Goal: Task Accomplishment & Management: Use online tool/utility

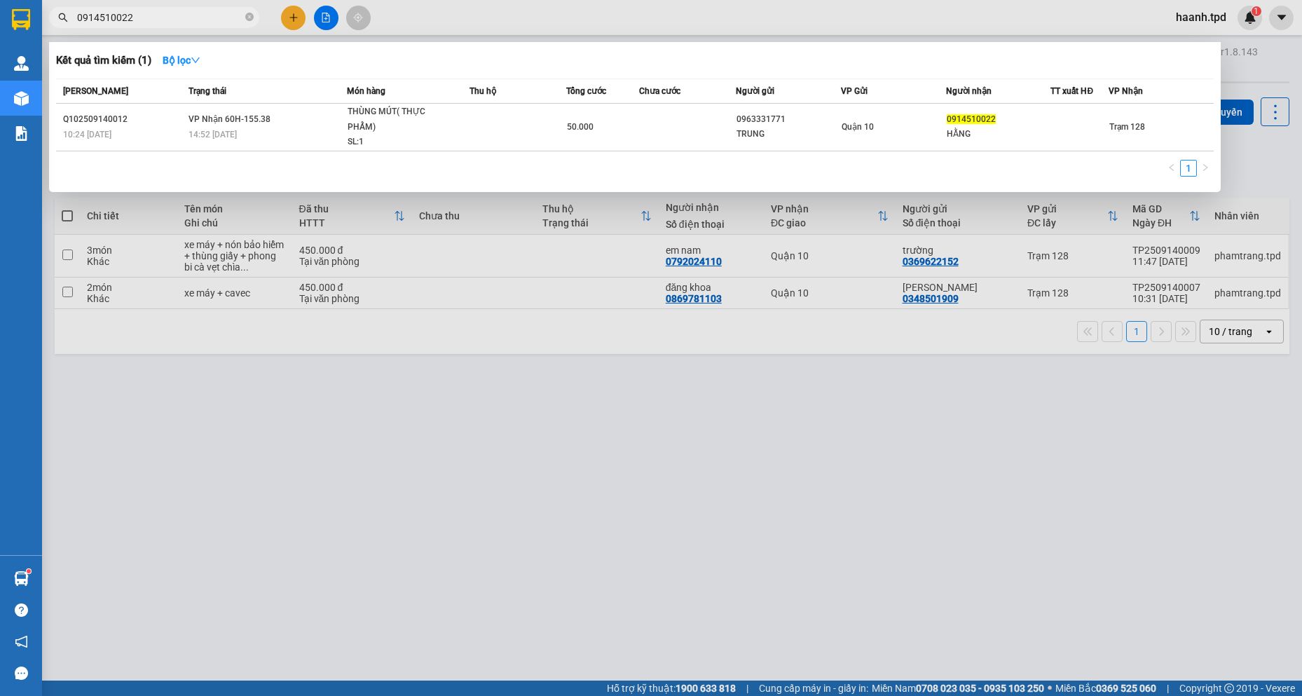
type input "0914510022"
click at [441, 93] on div "Món hàng" at bounding box center [408, 90] width 122 height 15
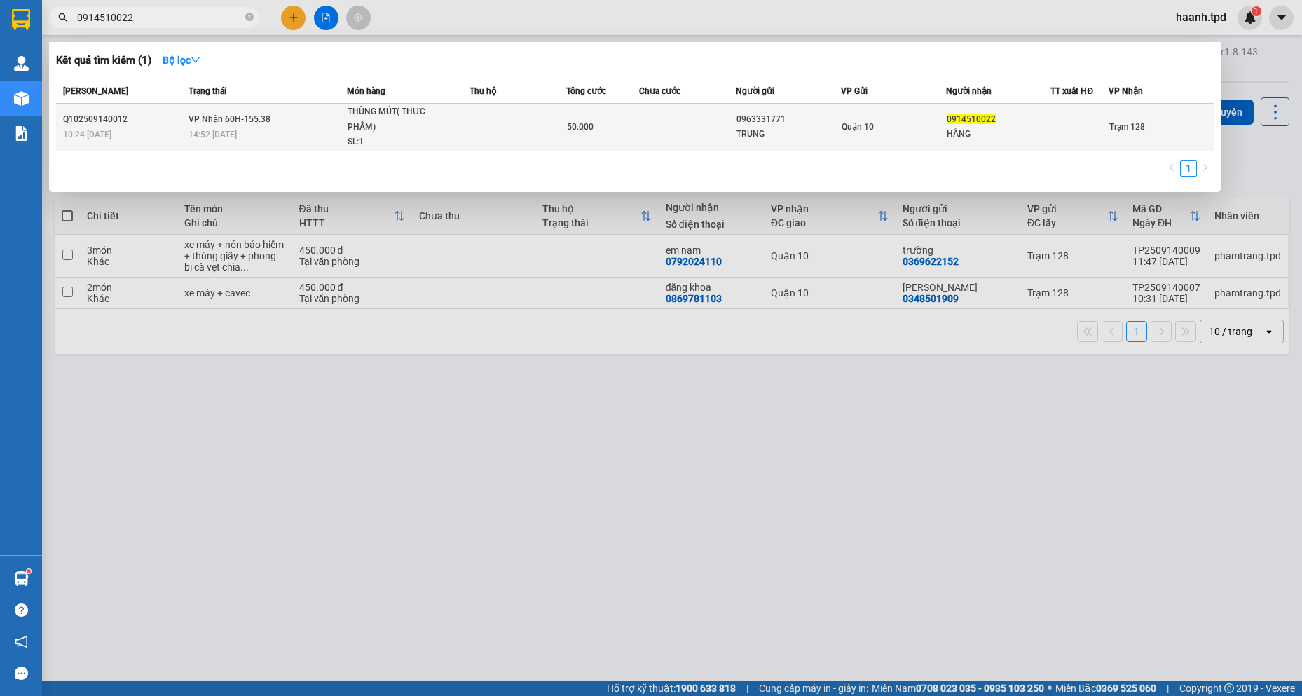
click at [456, 123] on span "THÙNG MÚT( THỰC PHẨM) SL: 1" at bounding box center [407, 127] width 121 height 46
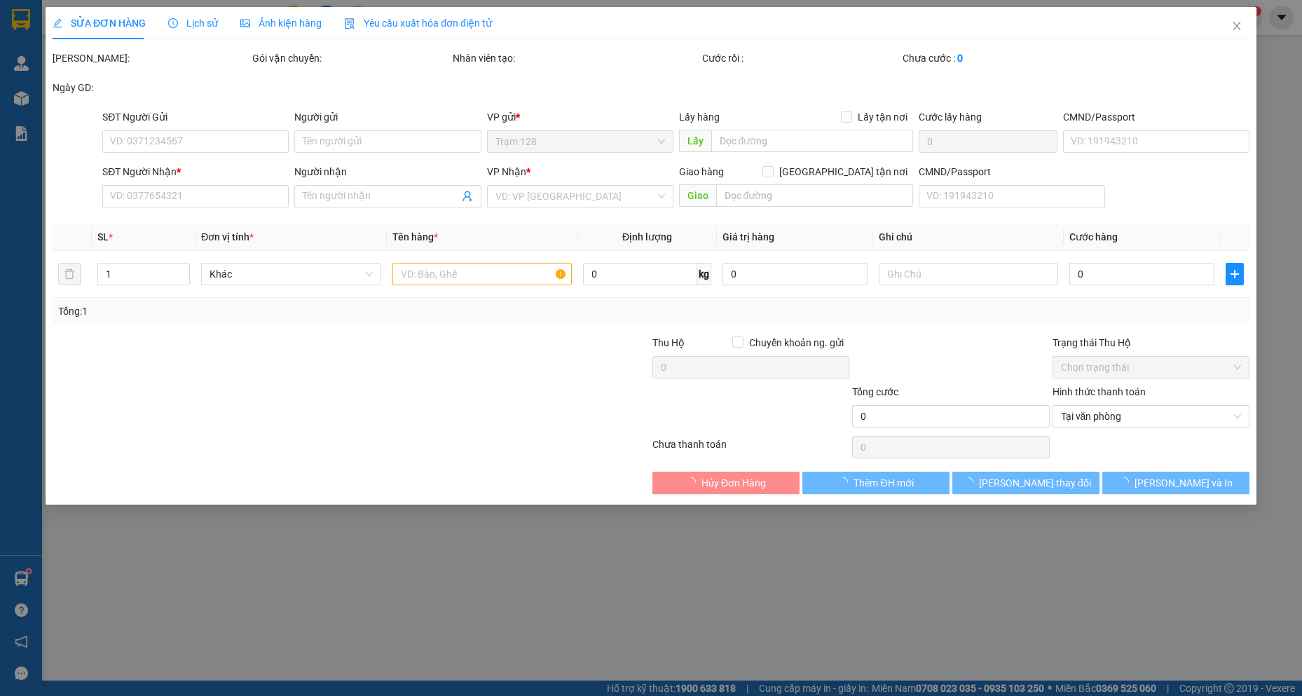
type input "0963331771"
type input "TRUNG"
type input "052197010157- [PERSON_NAME]"
type input "0914510022"
type input "HẰNG"
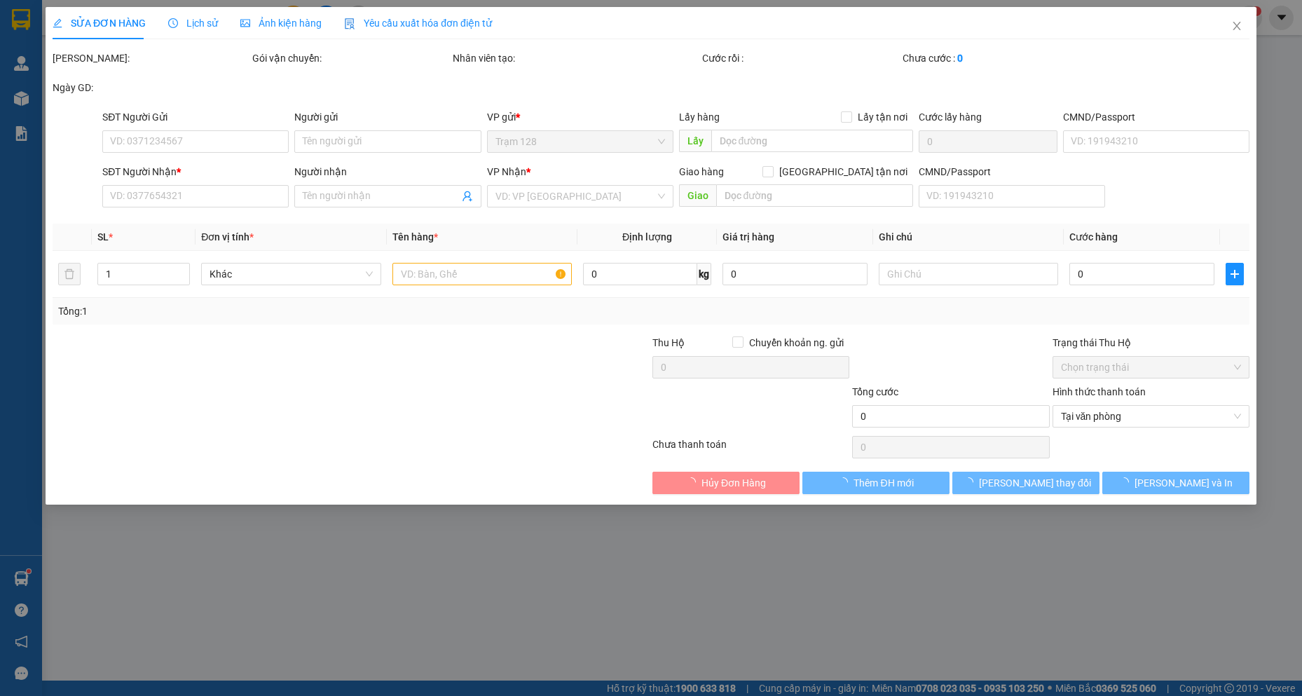
type input "50.000"
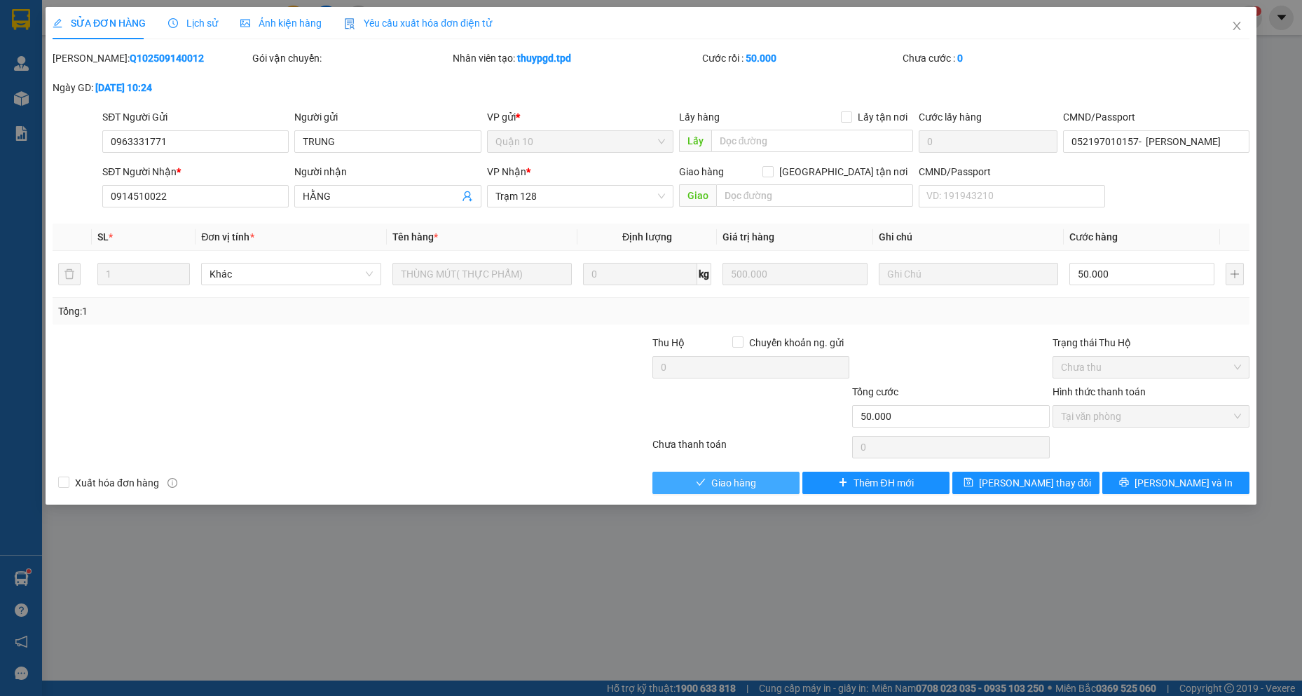
click at [715, 478] on span "Giao hàng" at bounding box center [733, 482] width 45 height 15
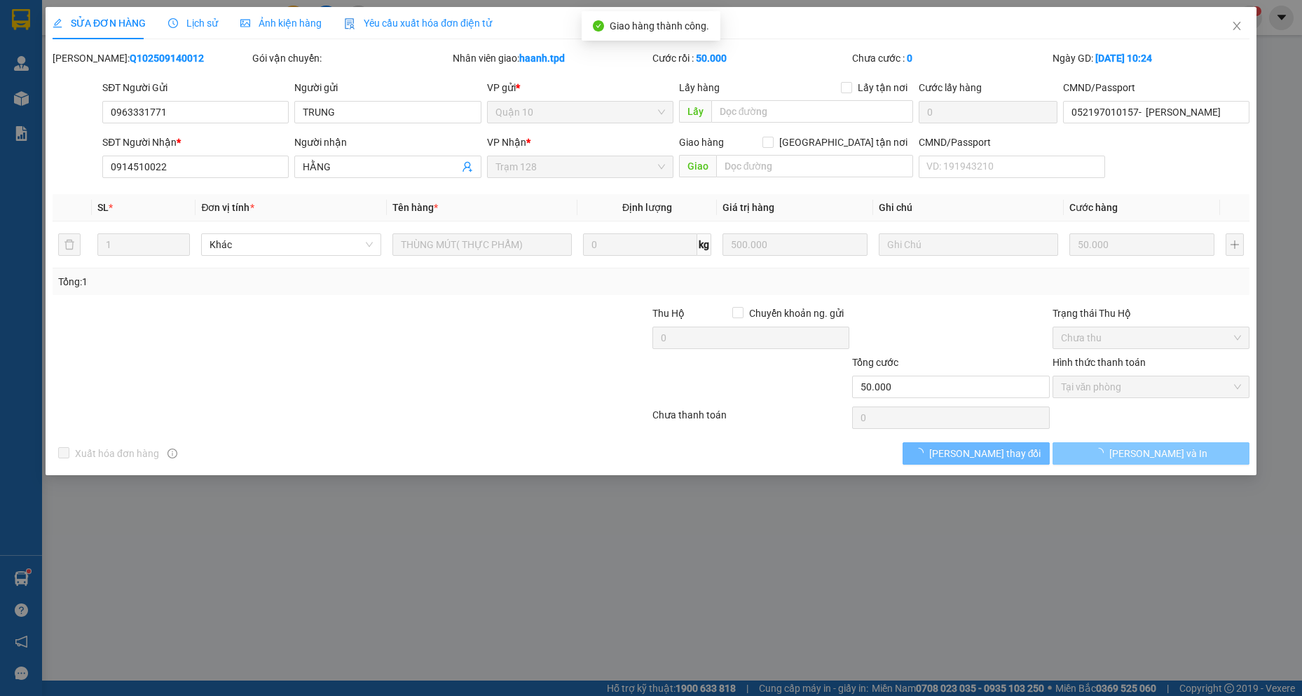
click at [1173, 464] on button "[PERSON_NAME] và In" at bounding box center [1150, 453] width 197 height 22
click at [1172, 449] on span "[PERSON_NAME] và In" at bounding box center [1158, 453] width 98 height 15
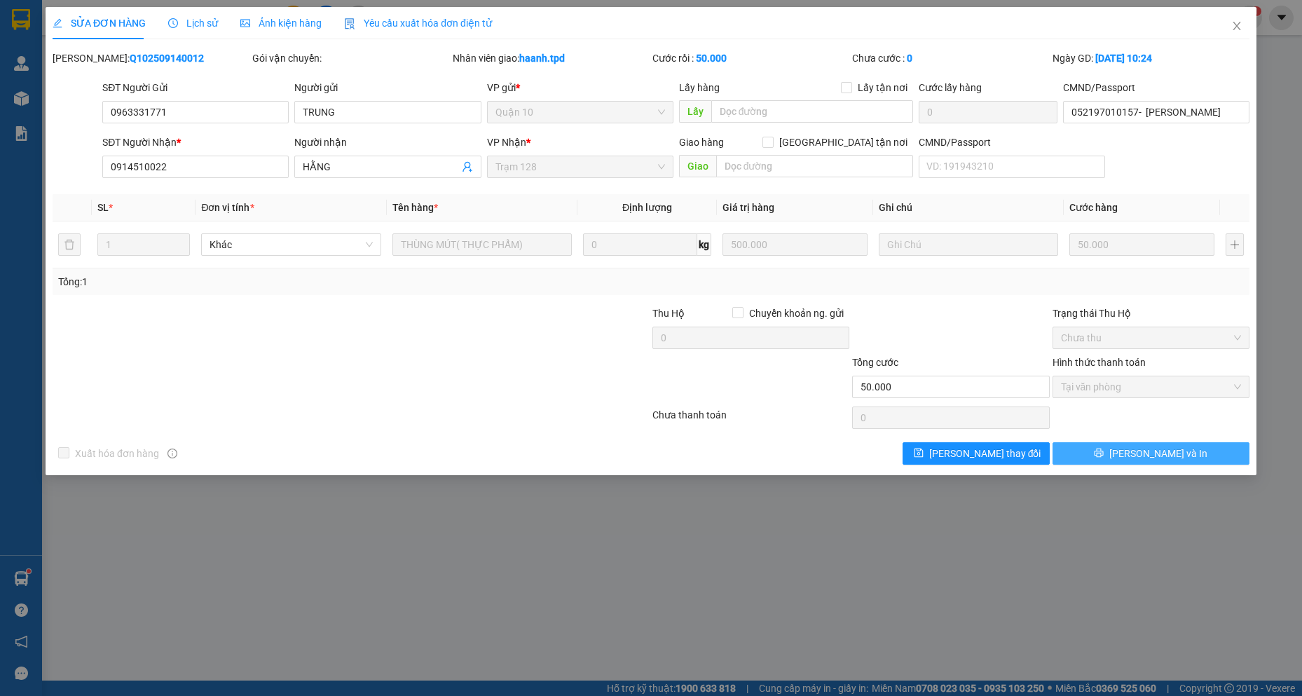
click at [1153, 450] on span "[PERSON_NAME] và In" at bounding box center [1158, 453] width 98 height 15
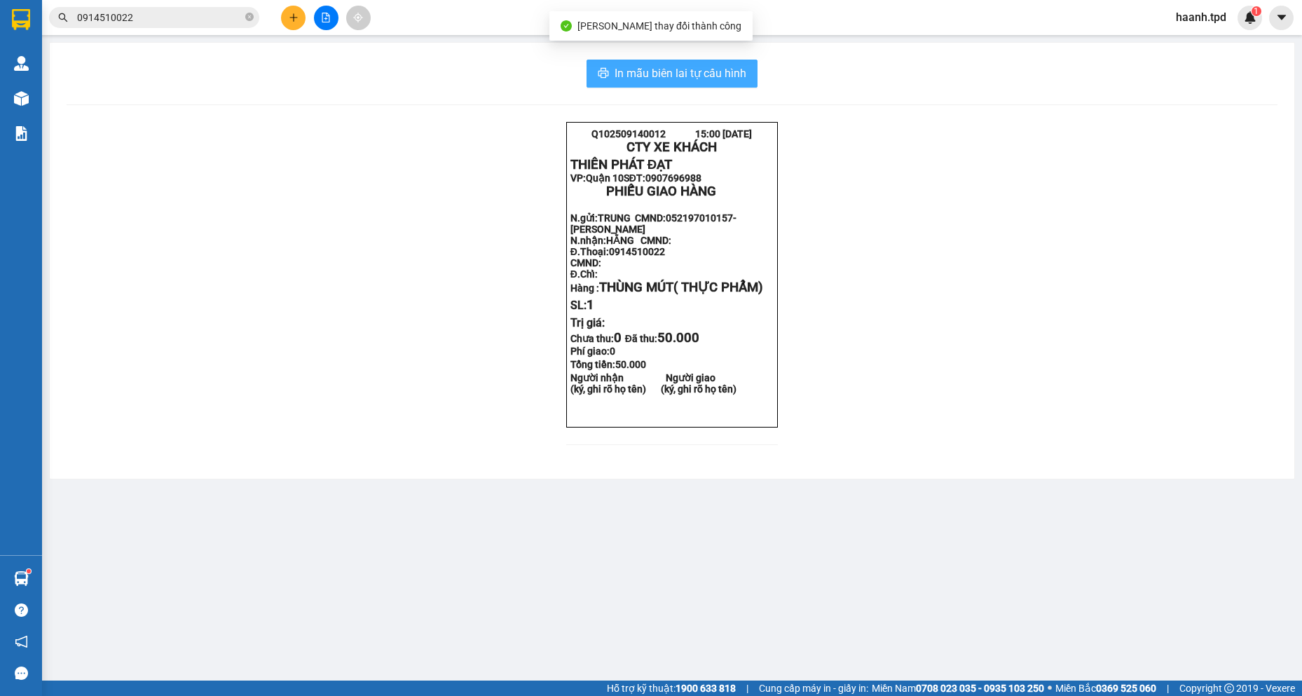
click at [675, 70] on span "In mẫu biên lai tự cấu hình" at bounding box center [680, 73] width 132 height 18
